Goal: Information Seeking & Learning: Learn about a topic

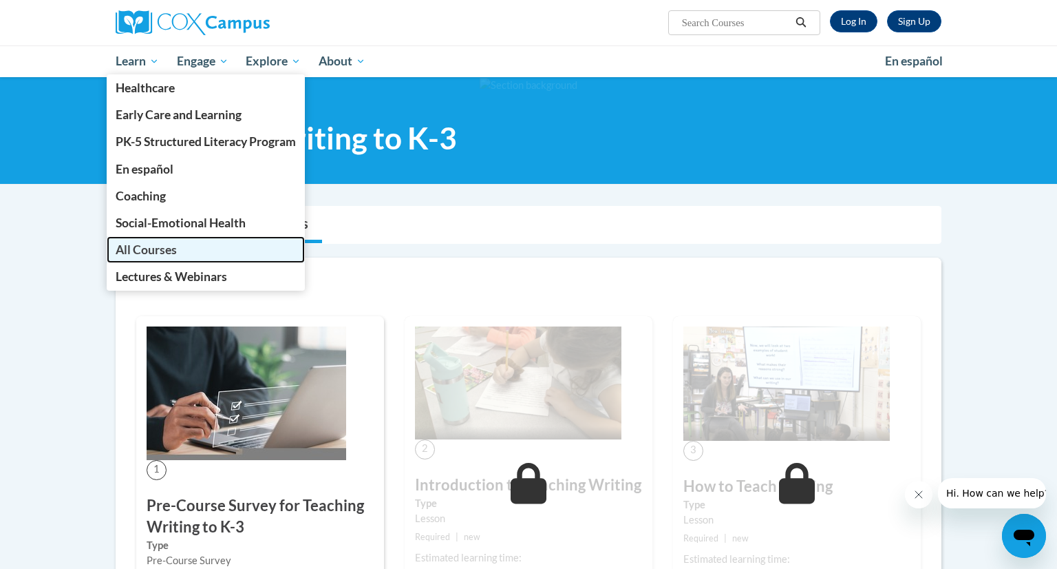
click at [156, 251] on span "All Courses" at bounding box center [146, 249] width 61 height 14
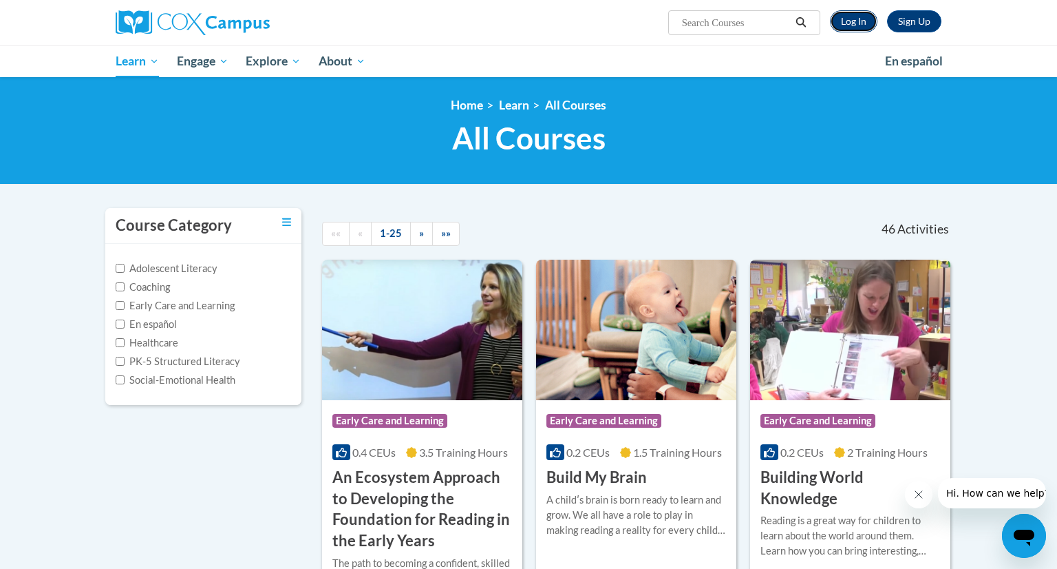
click at [845, 27] on link "Log In" at bounding box center [854, 21] width 48 height 22
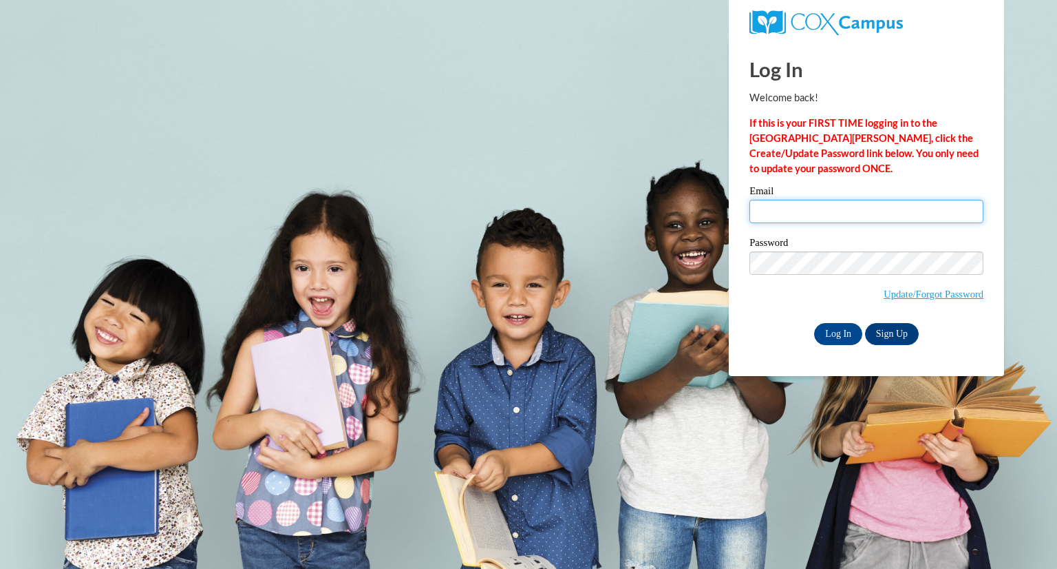
click at [816, 209] on input "Email" at bounding box center [867, 211] width 234 height 23
type input "kschiltz@greenfield.k12.wi.us"
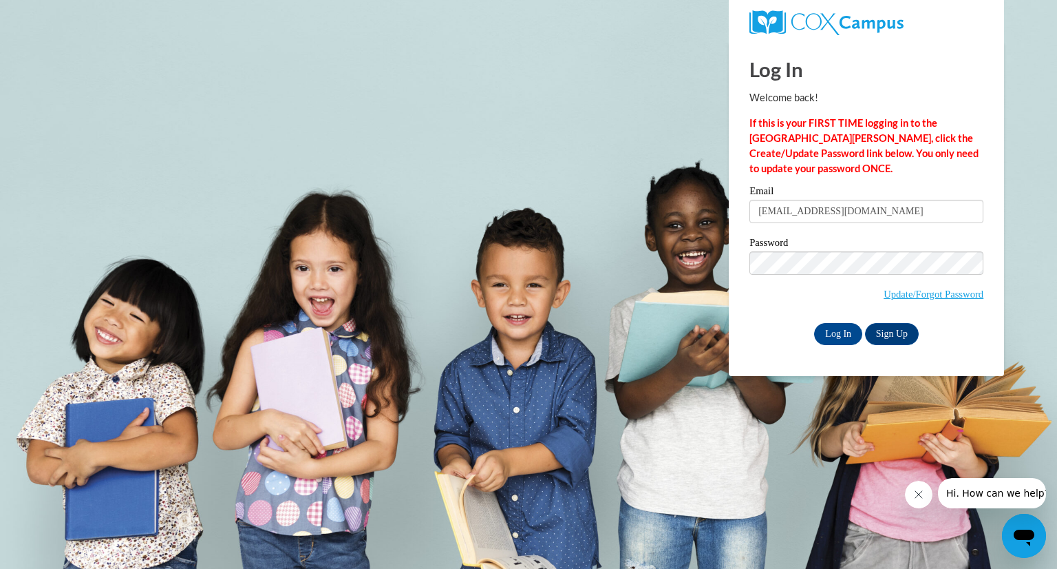
click at [745, 317] on div "Please enter your email! Please enter your password! Email kschiltz@greenfield.…" at bounding box center [866, 265] width 255 height 158
click at [842, 335] on input "Log In" at bounding box center [838, 334] width 48 height 22
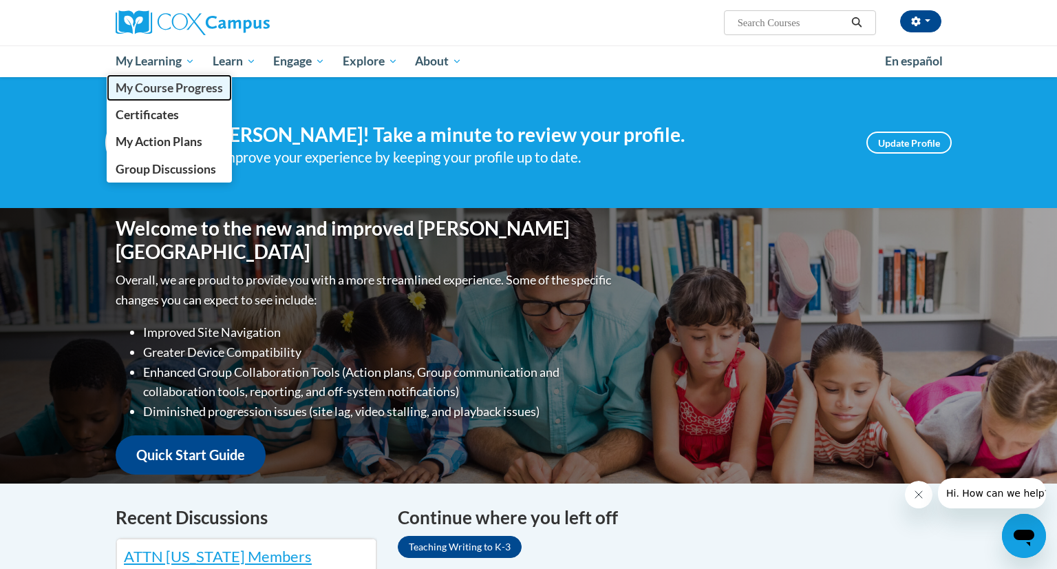
click at [159, 96] on link "My Course Progress" at bounding box center [169, 87] width 125 height 27
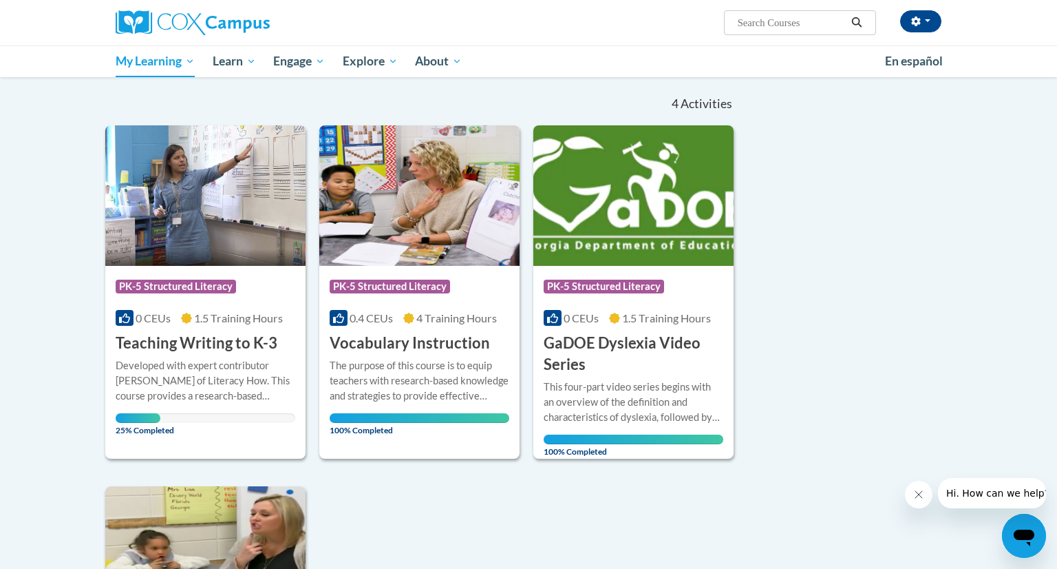
scroll to position [127, 0]
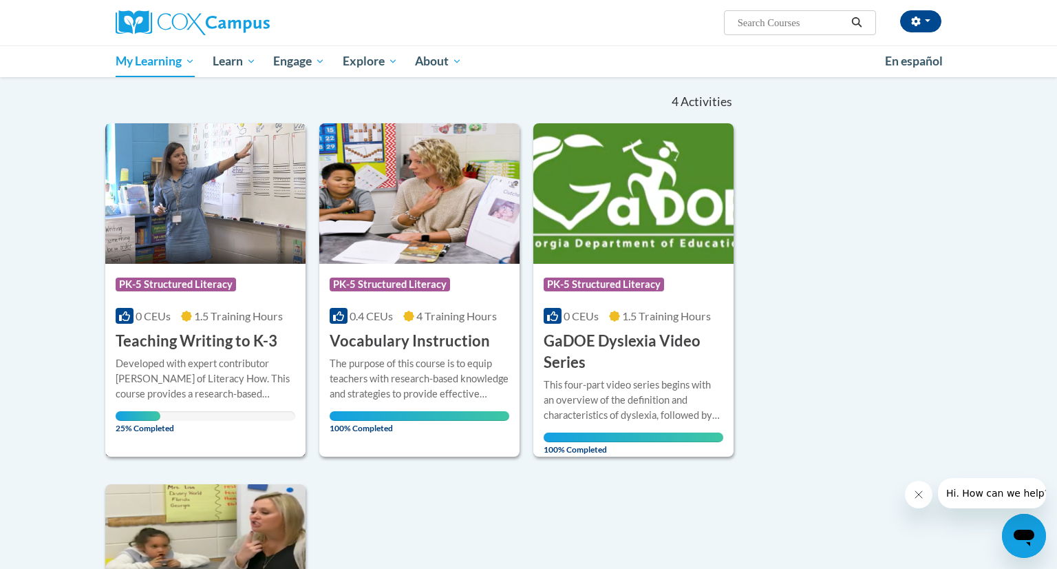
click at [199, 333] on h3 "Teaching Writing to K-3" at bounding box center [197, 340] width 162 height 21
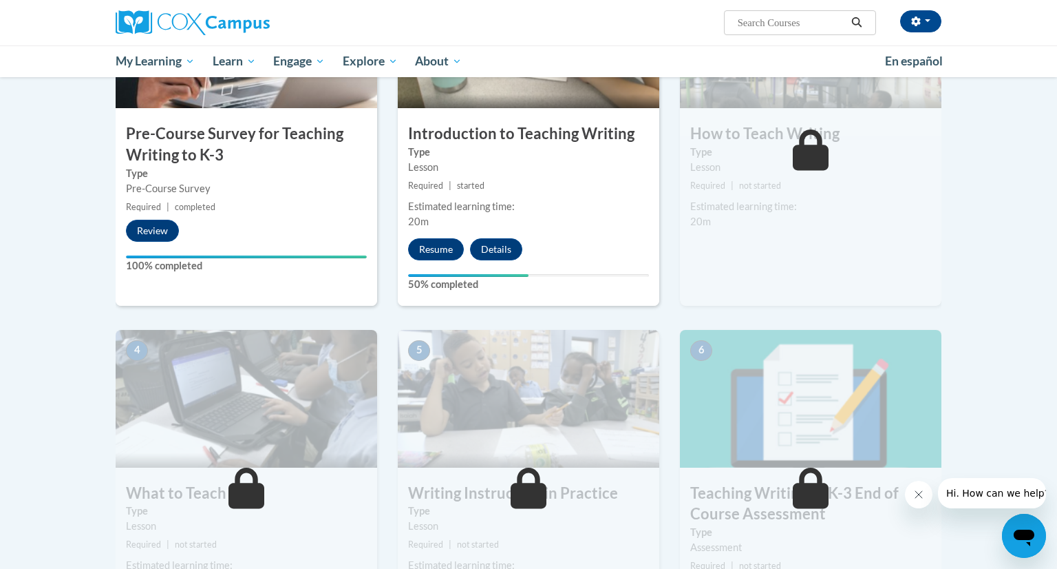
scroll to position [405, 0]
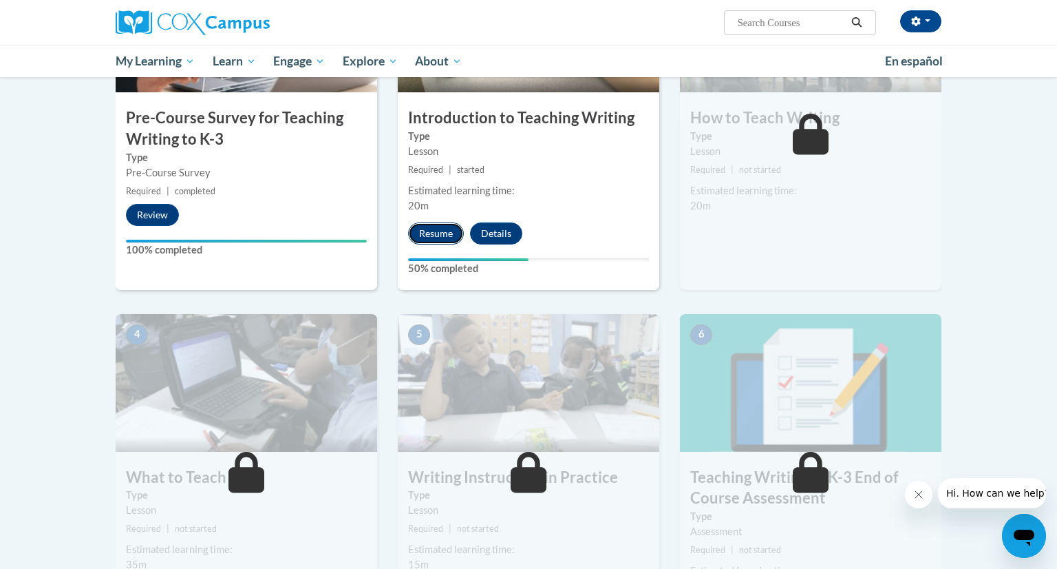
click at [441, 229] on button "Resume" at bounding box center [436, 233] width 56 height 22
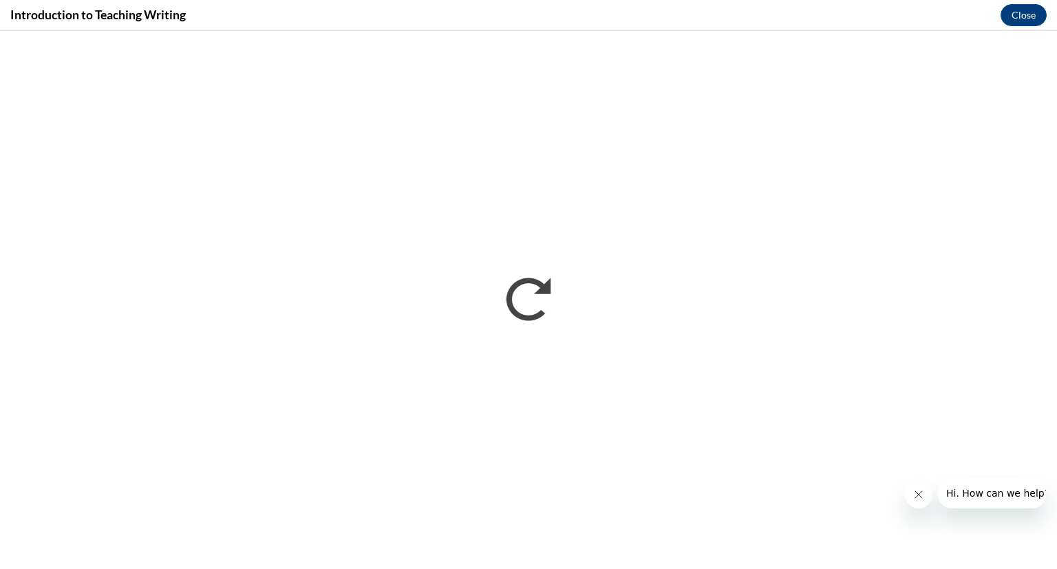
scroll to position [0, 0]
